Goal: Information Seeking & Learning: Learn about a topic

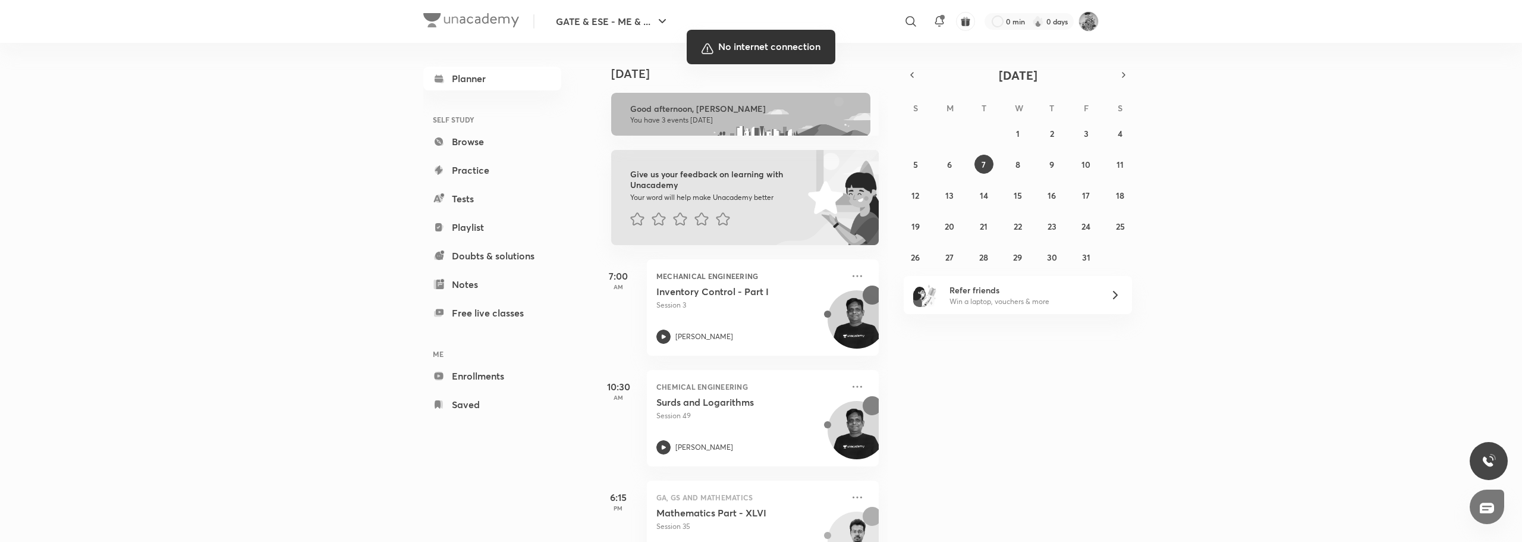
click at [1218, 358] on div at bounding box center [761, 271] width 1522 height 542
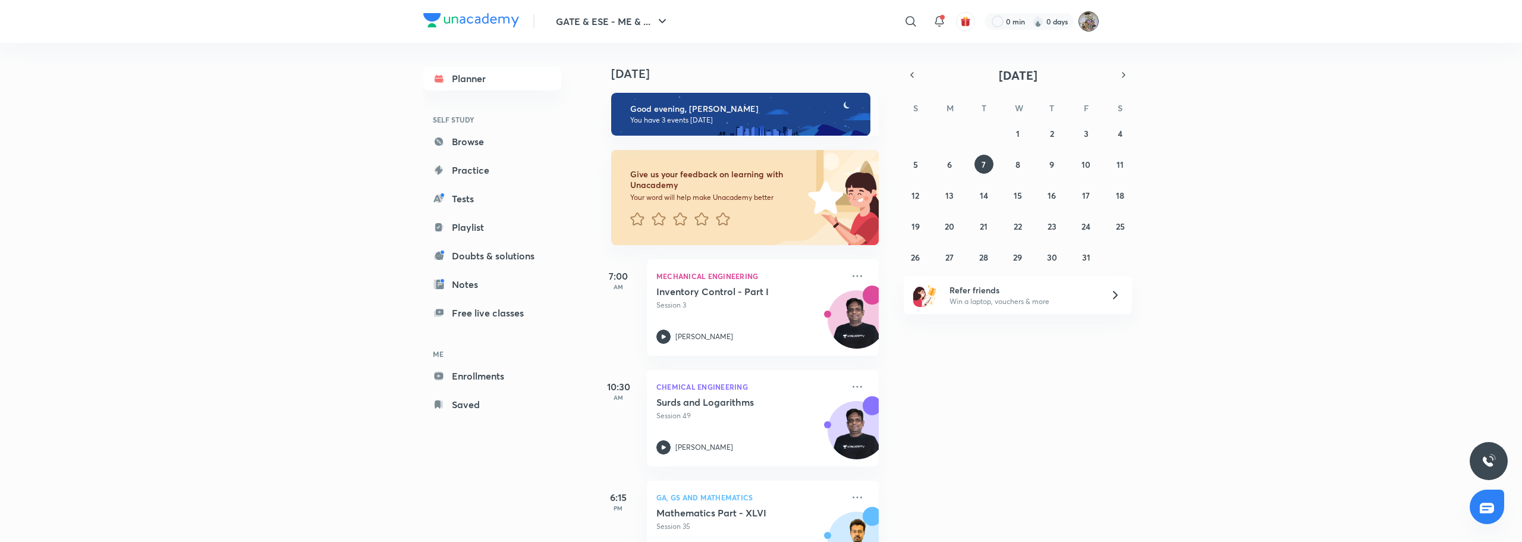
click at [1096, 24] on img at bounding box center [1088, 21] width 20 height 20
click at [936, 21] on div at bounding box center [761, 271] width 1522 height 542
click at [937, 21] on icon at bounding box center [939, 21] width 14 height 14
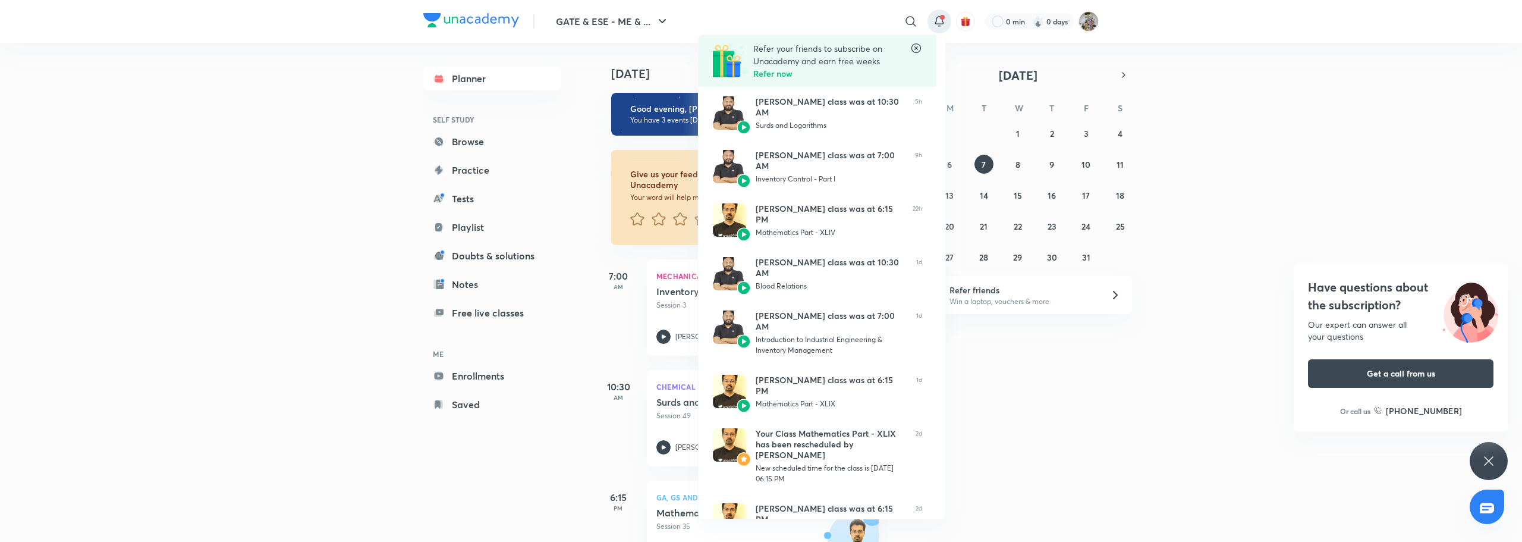
click at [331, 235] on div at bounding box center [761, 271] width 1522 height 542
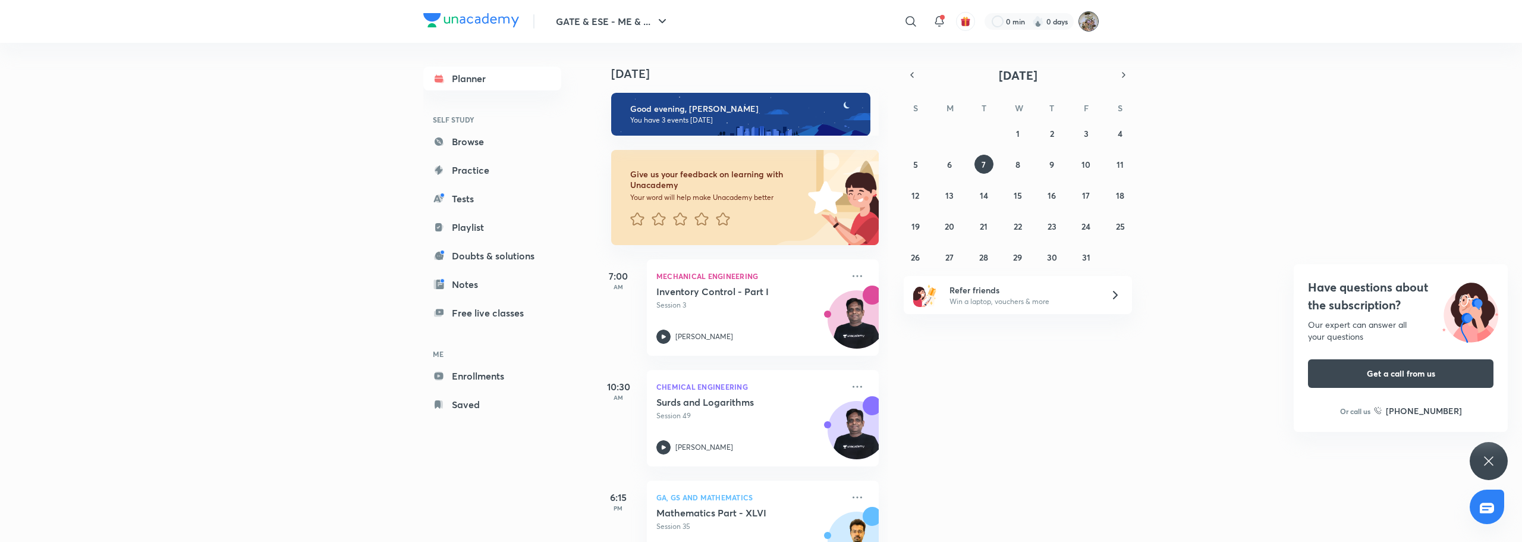
click at [1087, 22] on img at bounding box center [1088, 21] width 20 height 20
click at [1005, 56] on p "Profile" at bounding box center [1037, 57] width 103 height 11
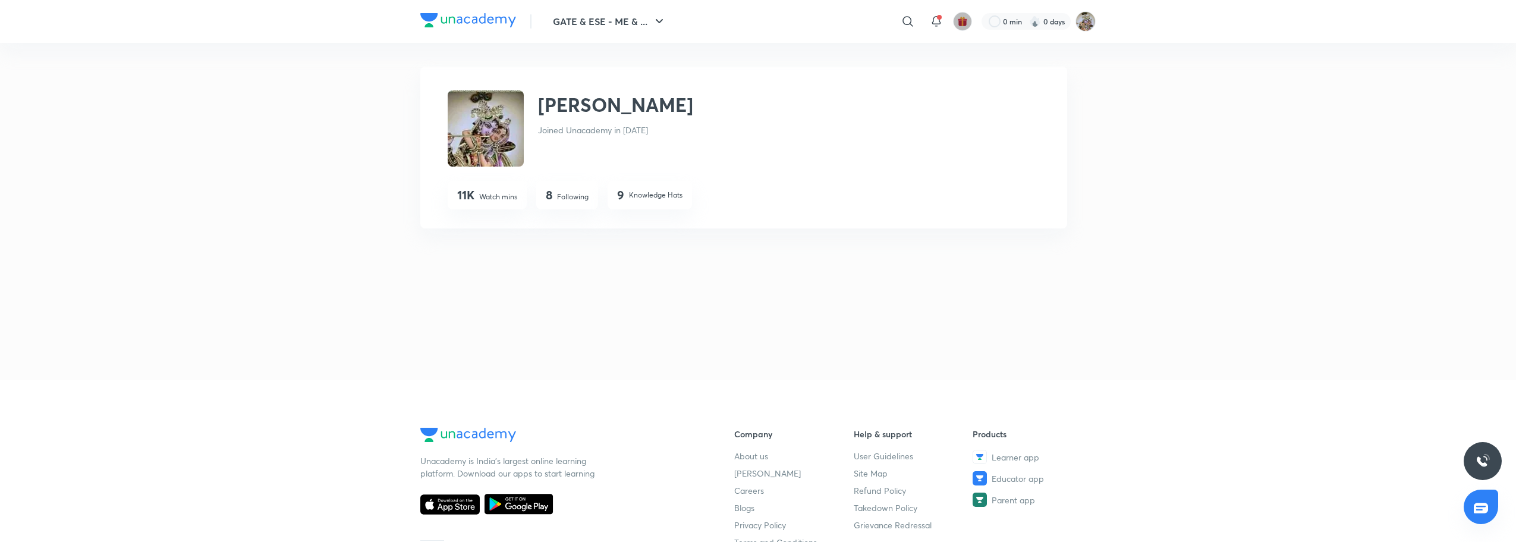
click at [961, 25] on img "button" at bounding box center [962, 21] width 11 height 11
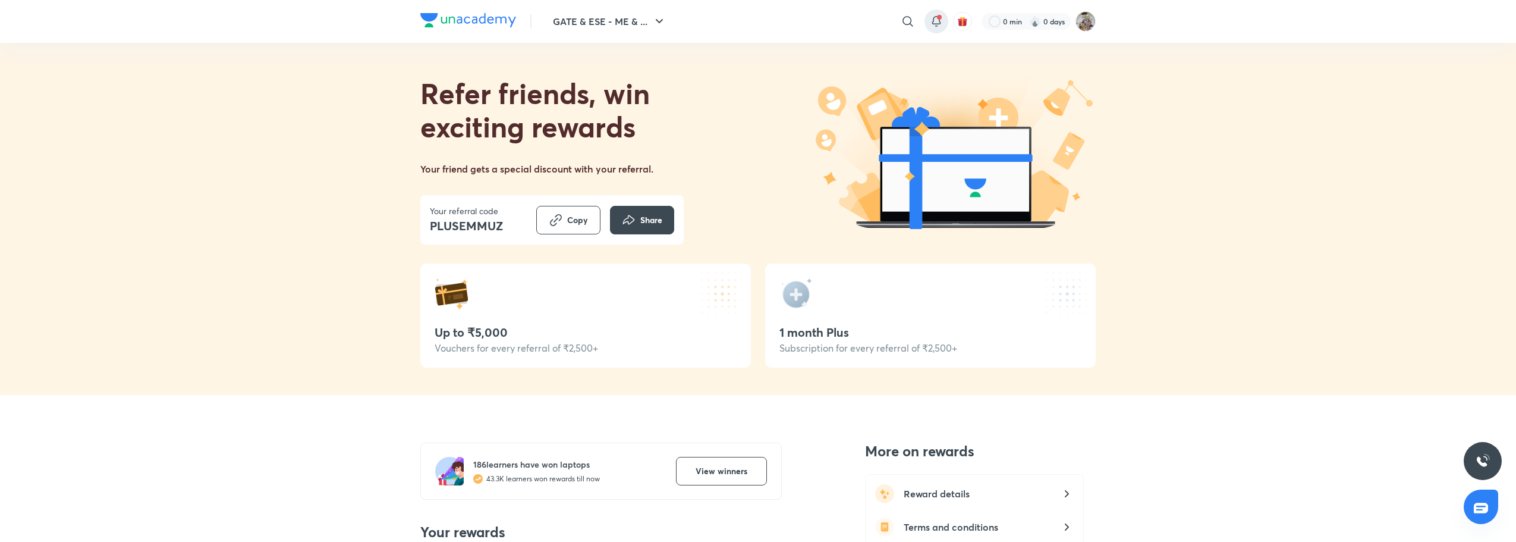
click at [936, 23] on icon at bounding box center [936, 21] width 14 height 14
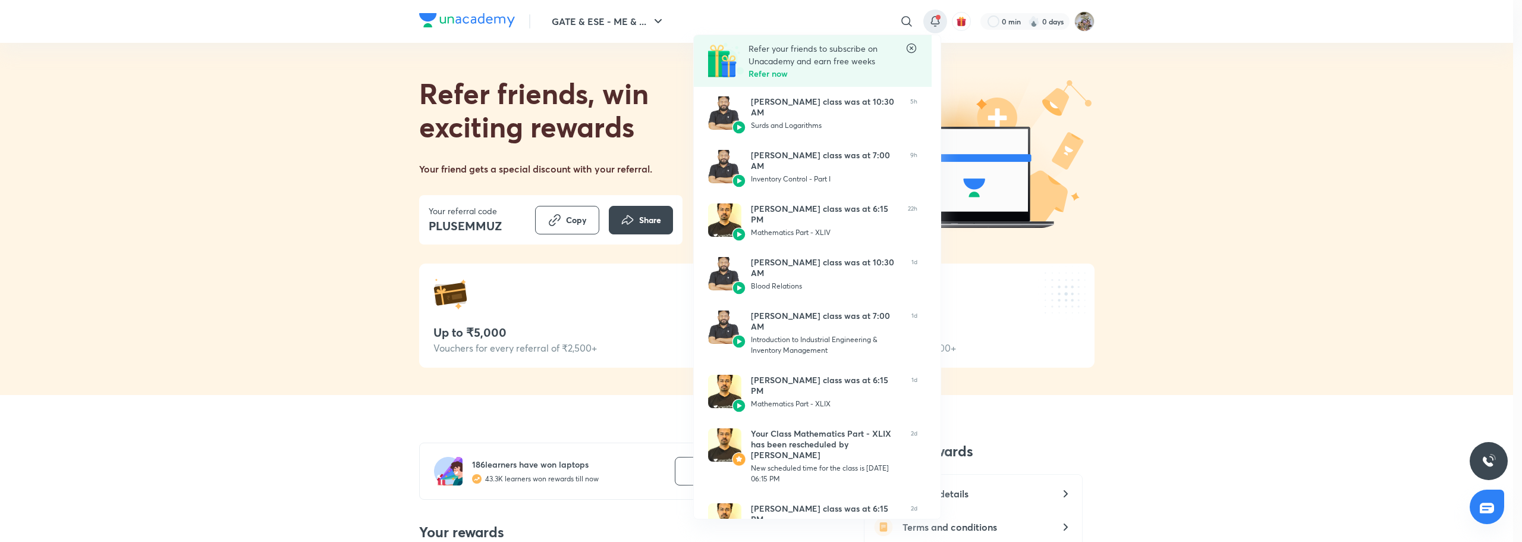
click at [662, 20] on div at bounding box center [761, 271] width 1522 height 542
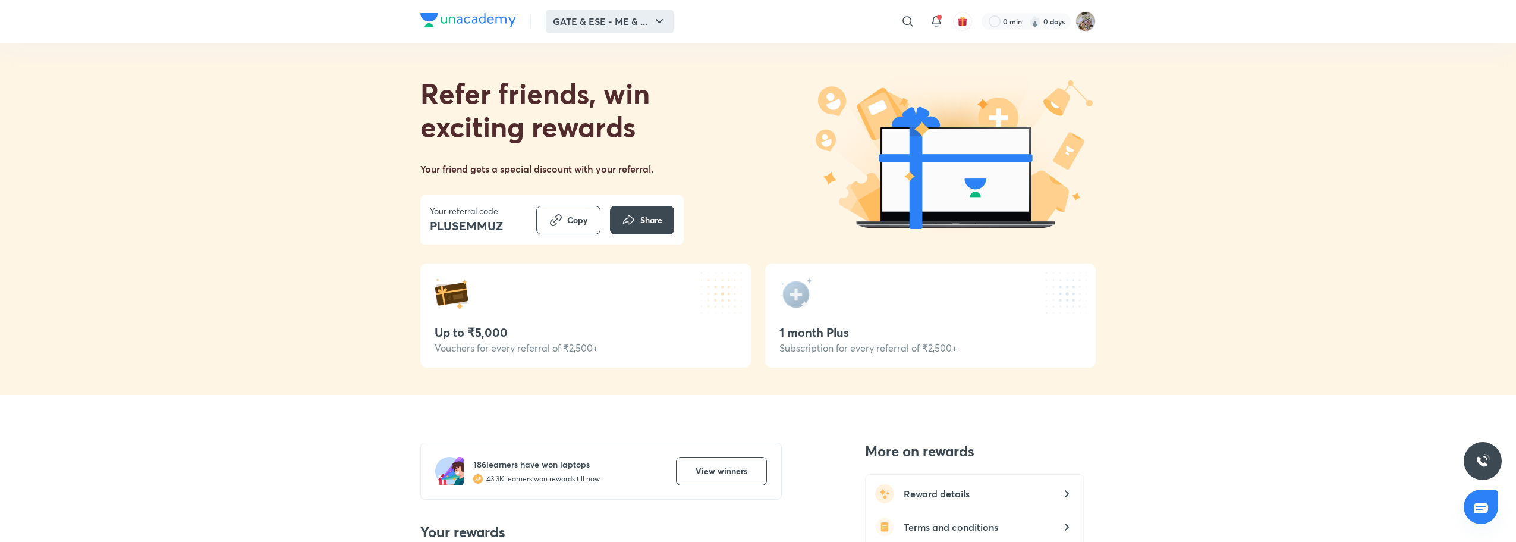
click at [663, 21] on icon "button" at bounding box center [659, 21] width 14 height 14
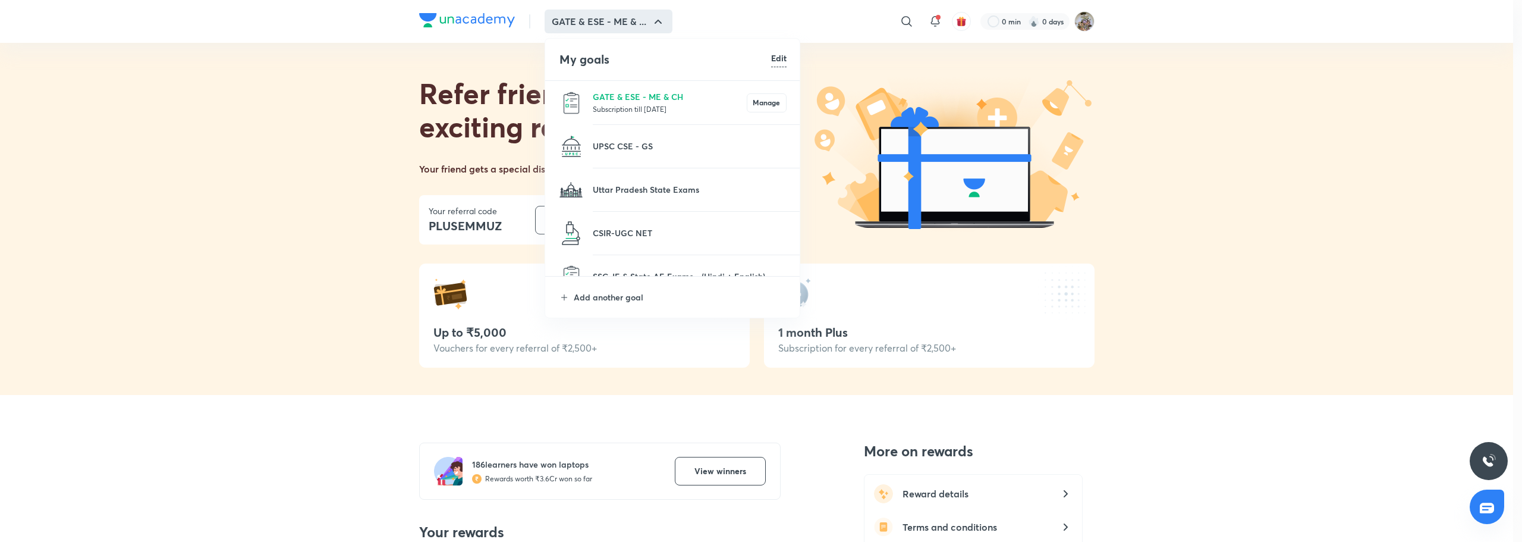
click at [509, 21] on div at bounding box center [761, 271] width 1522 height 542
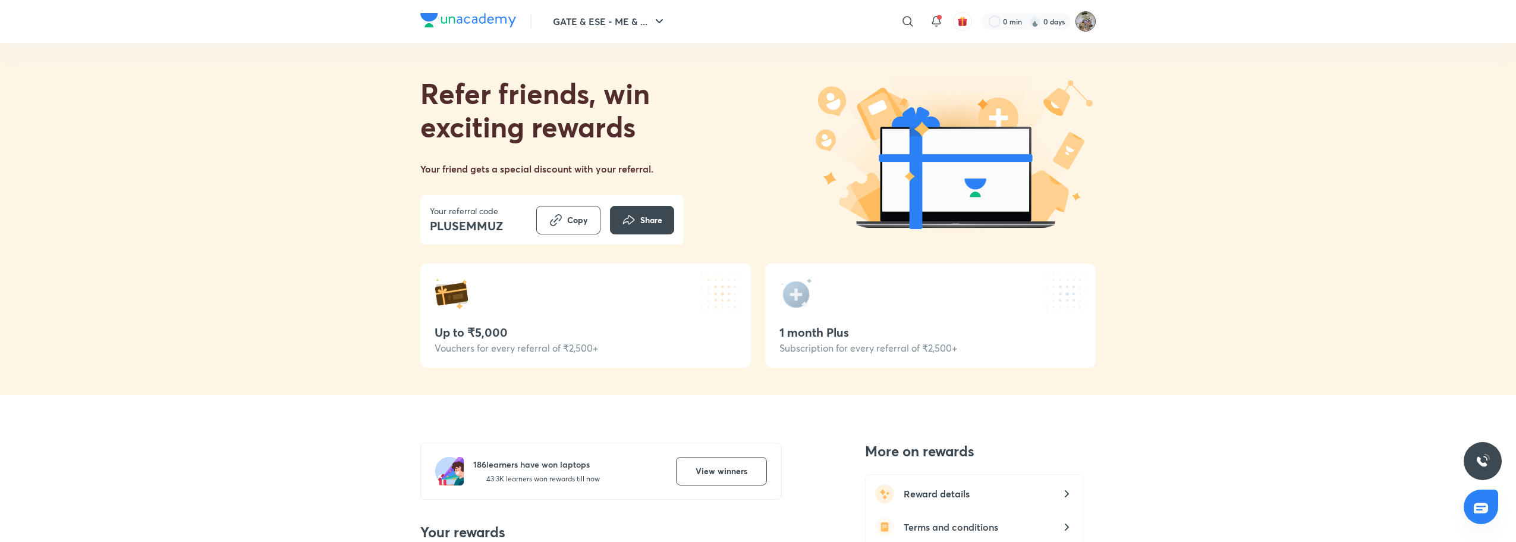
click at [1084, 23] on img at bounding box center [1085, 21] width 20 height 20
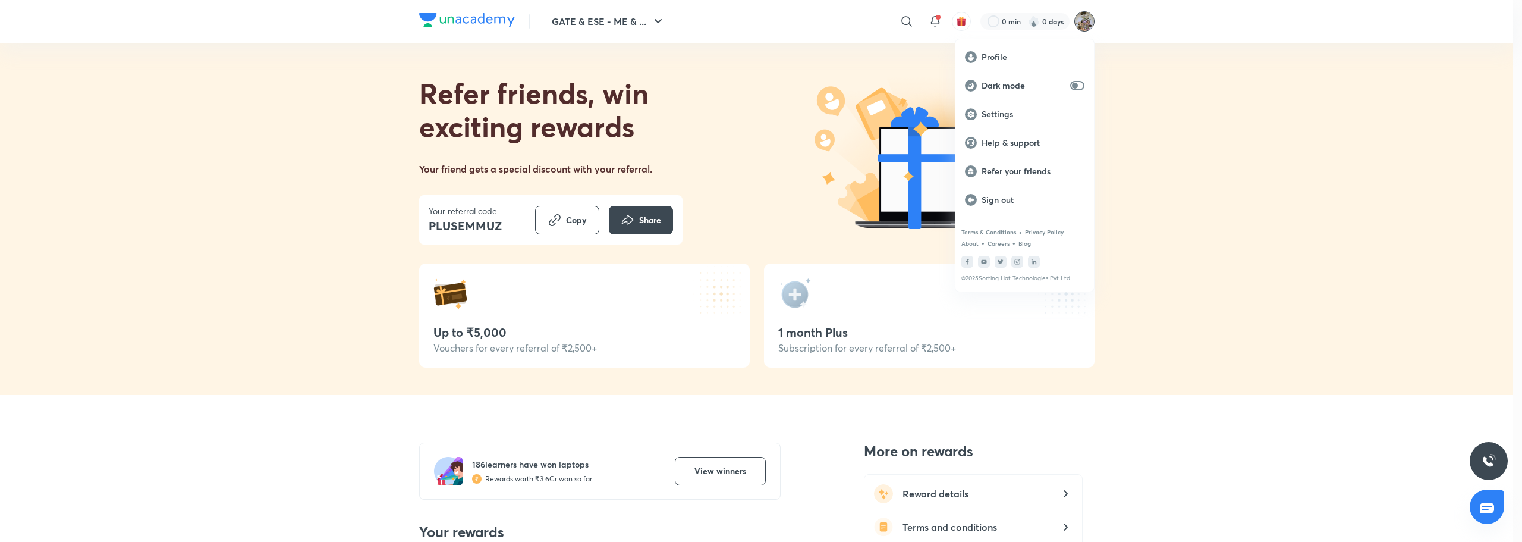
click at [831, 24] on div at bounding box center [761, 271] width 1522 height 542
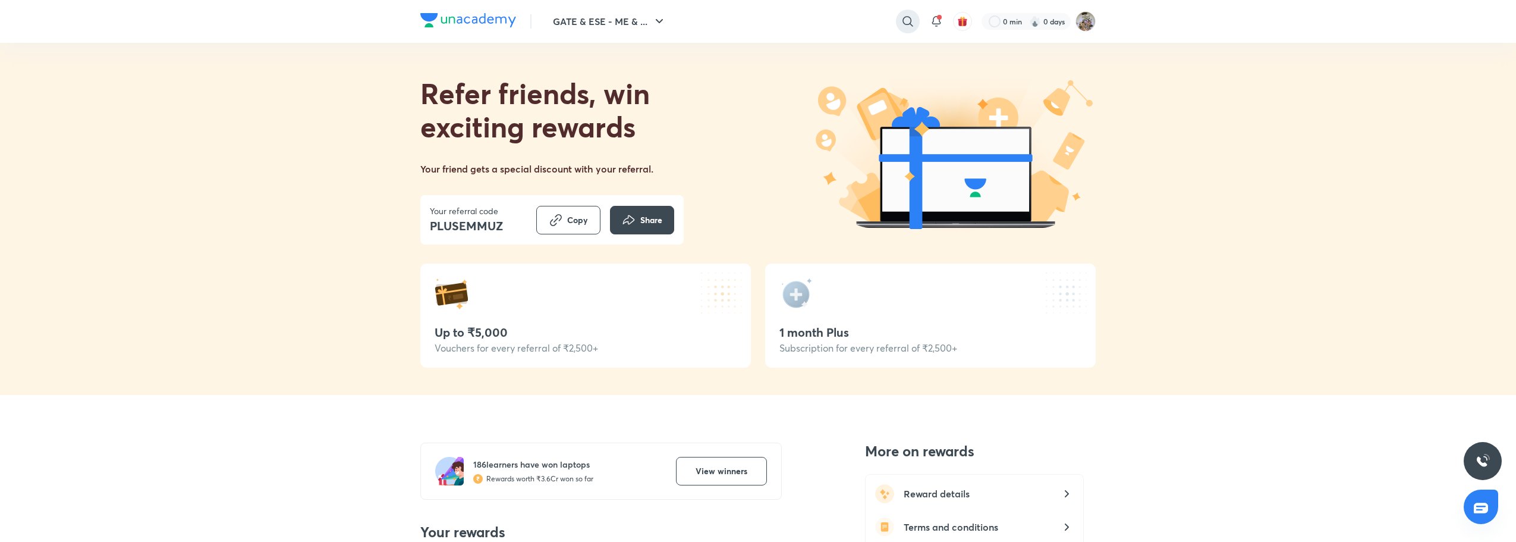
click at [906, 27] on icon at bounding box center [908, 21] width 14 height 14
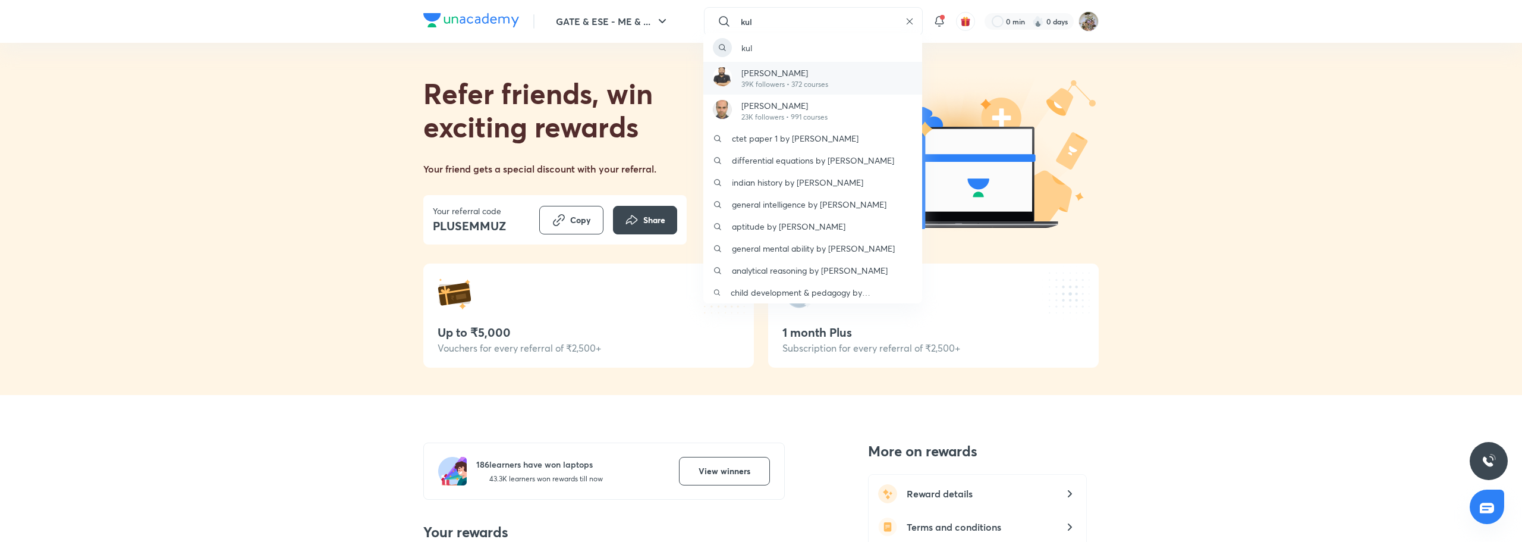
type input "kul"
click at [796, 72] on p "[PERSON_NAME]" at bounding box center [784, 73] width 87 height 12
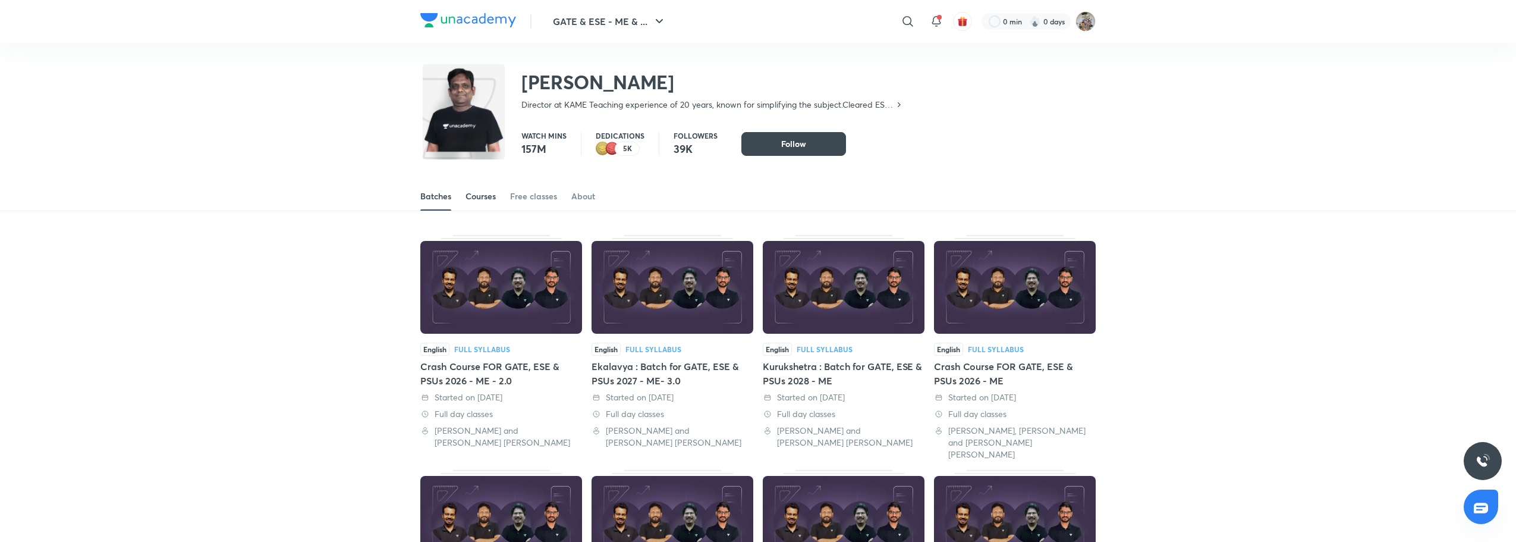
click at [496, 196] on div "Courses" at bounding box center [481, 196] width 30 height 12
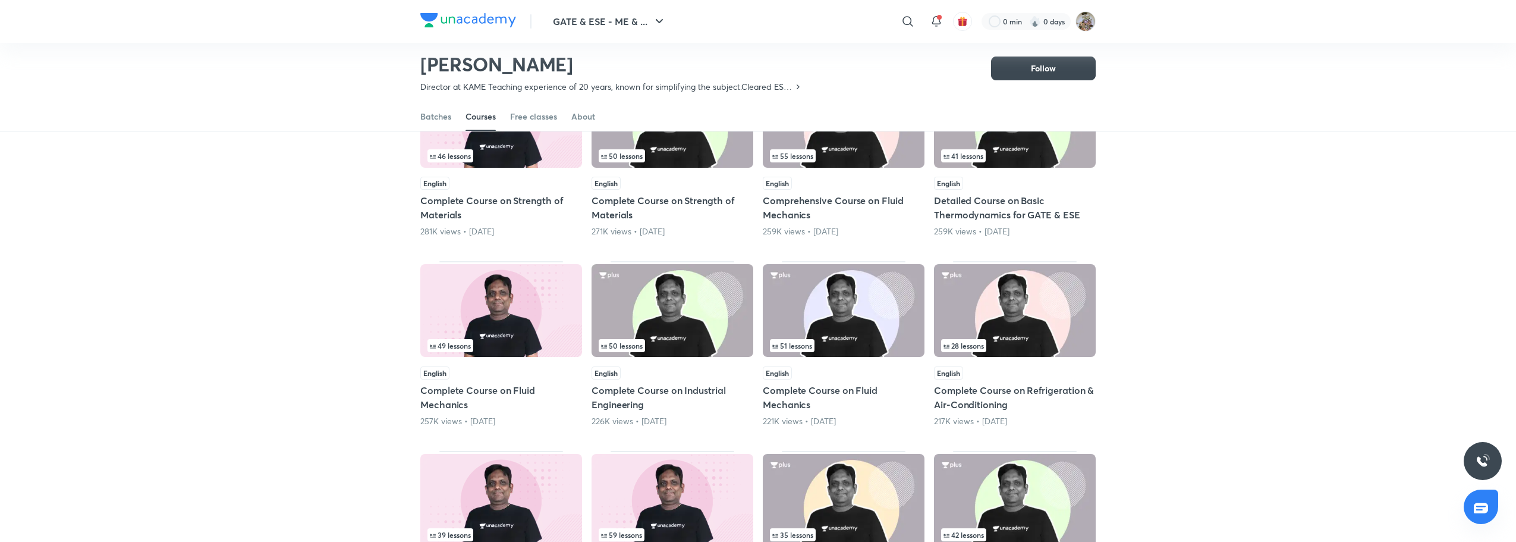
scroll to position [171, 0]
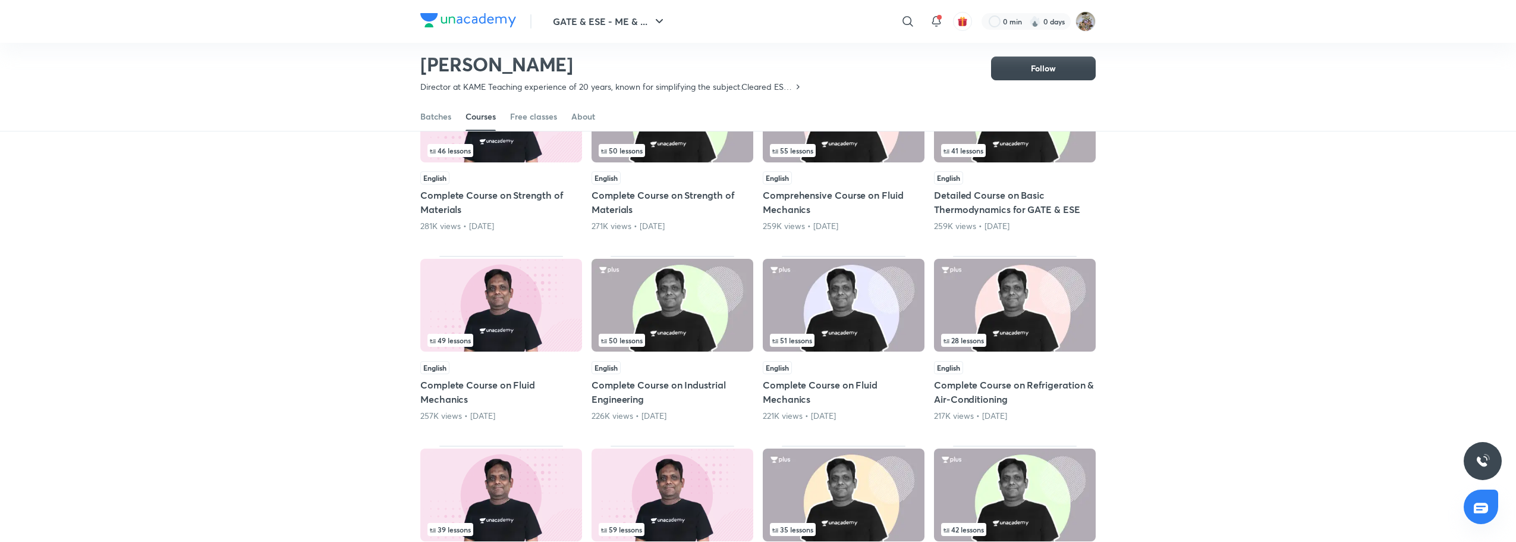
click at [1017, 206] on h5 "Detailed Course on Basic Thermodynamics for GATE & ESE" at bounding box center [1015, 202] width 162 height 29
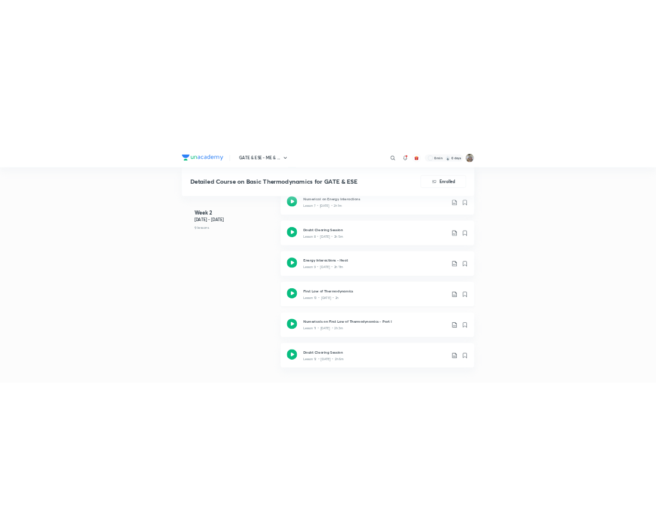
scroll to position [1248, 0]
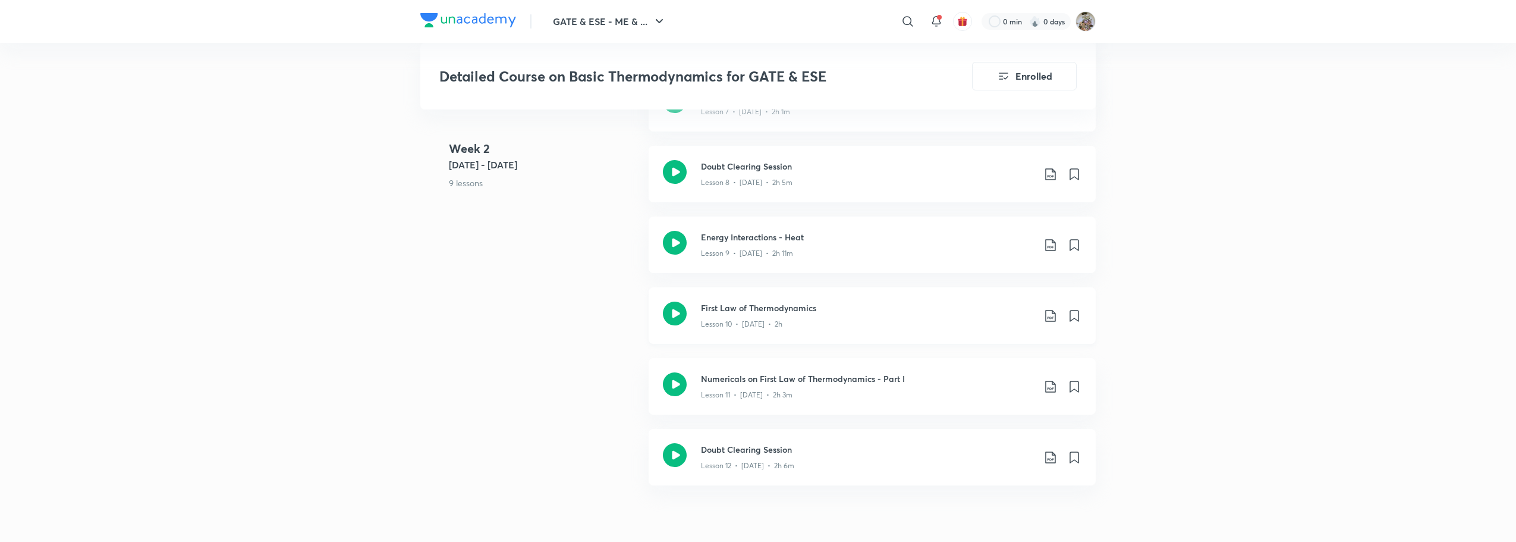
click at [832, 310] on h3 "First Law of Thermodynamics" at bounding box center [867, 307] width 333 height 12
